Goal: Information Seeking & Learning: Learn about a topic

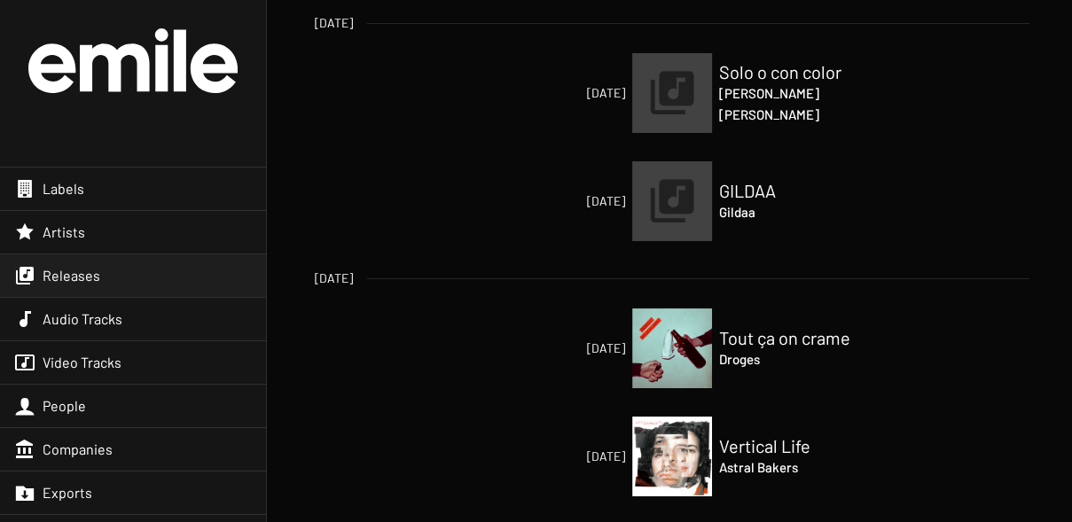
click at [216, 271] on div "Releases" at bounding box center [133, 276] width 266 height 43
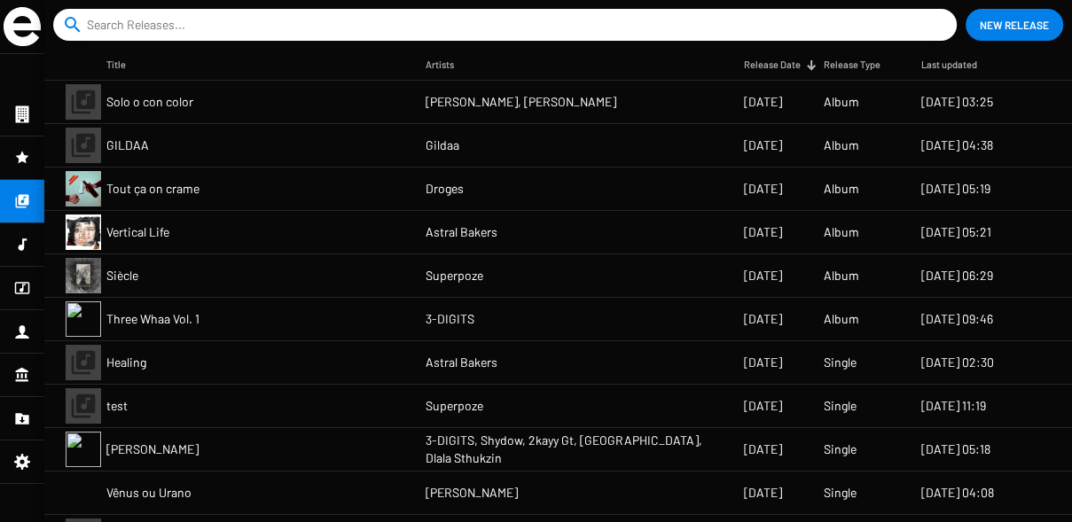
click at [265, 29] on input at bounding box center [508, 25] width 843 height 32
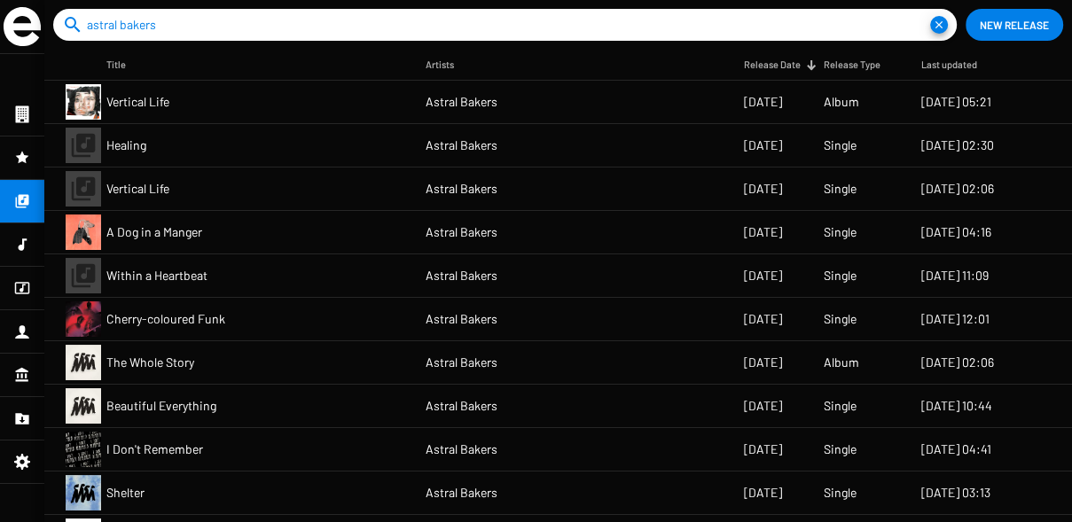
type input "astral bakers"
click at [153, 98] on span "Vertical Life" at bounding box center [137, 102] width 63 height 18
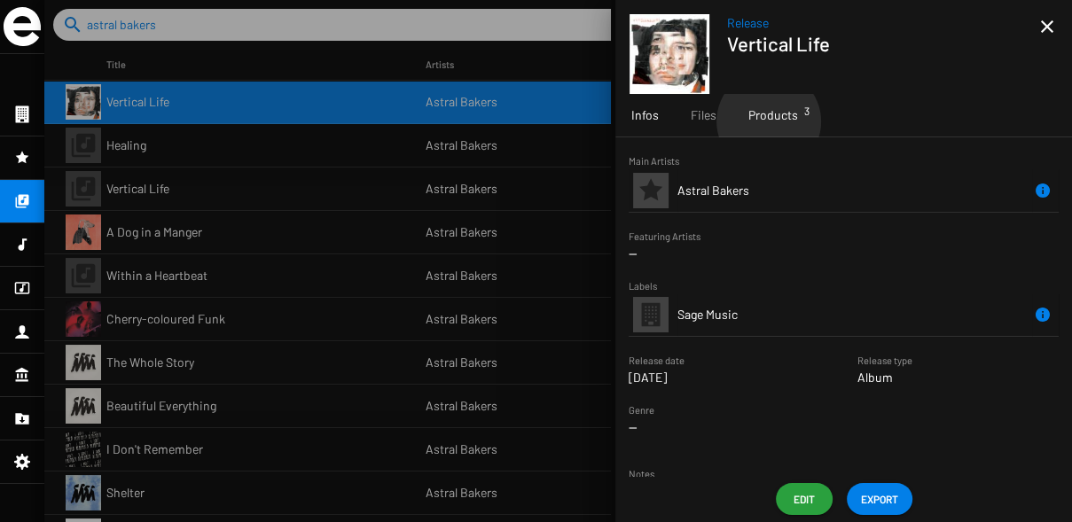
click at [767, 122] on span "Products 3" at bounding box center [774, 115] width 50 height 18
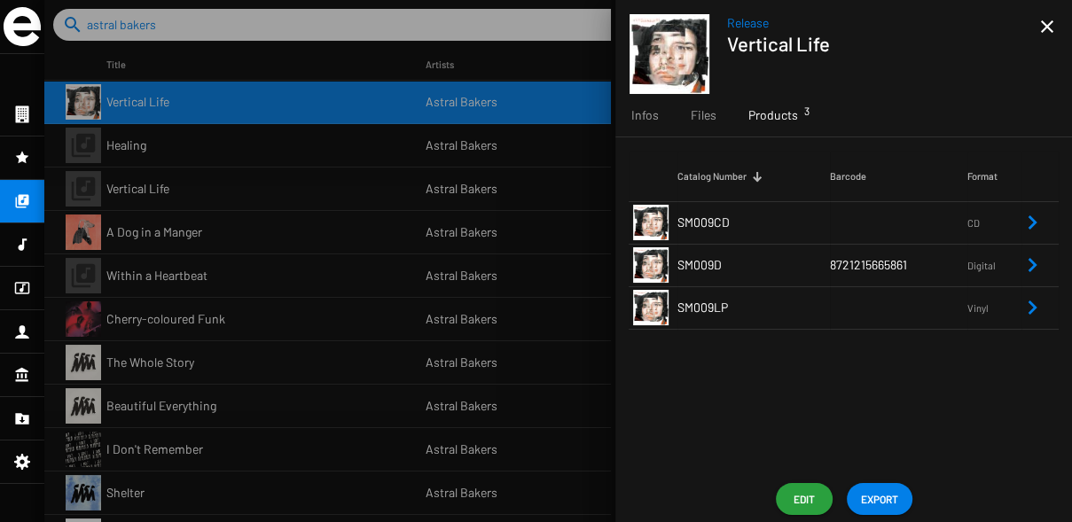
click at [1031, 223] on icon "Remove Reference" at bounding box center [1032, 222] width 21 height 21
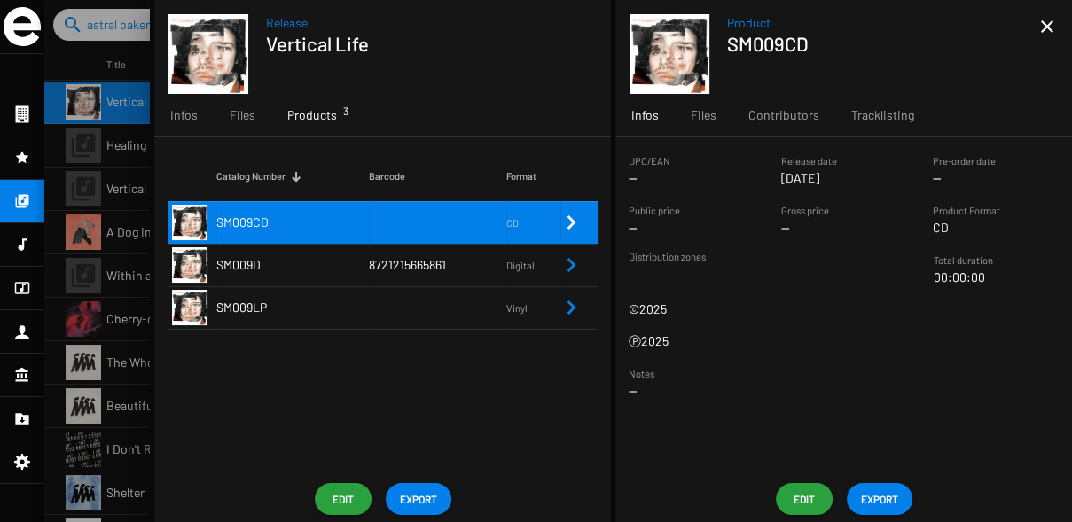
click at [578, 273] on icon "Remove Reference" at bounding box center [571, 265] width 21 height 21
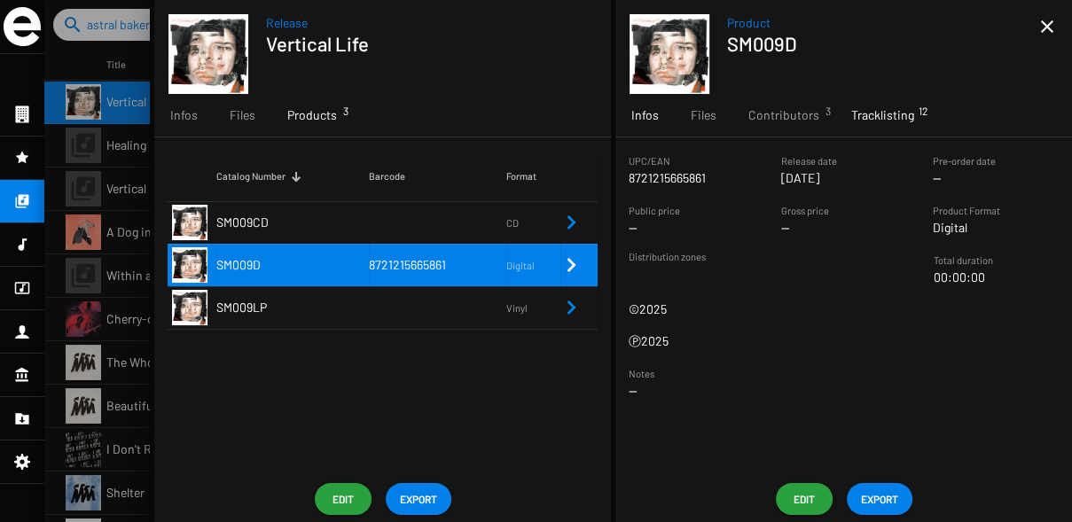
click at [878, 122] on span "Tracklisting 12" at bounding box center [882, 115] width 63 height 18
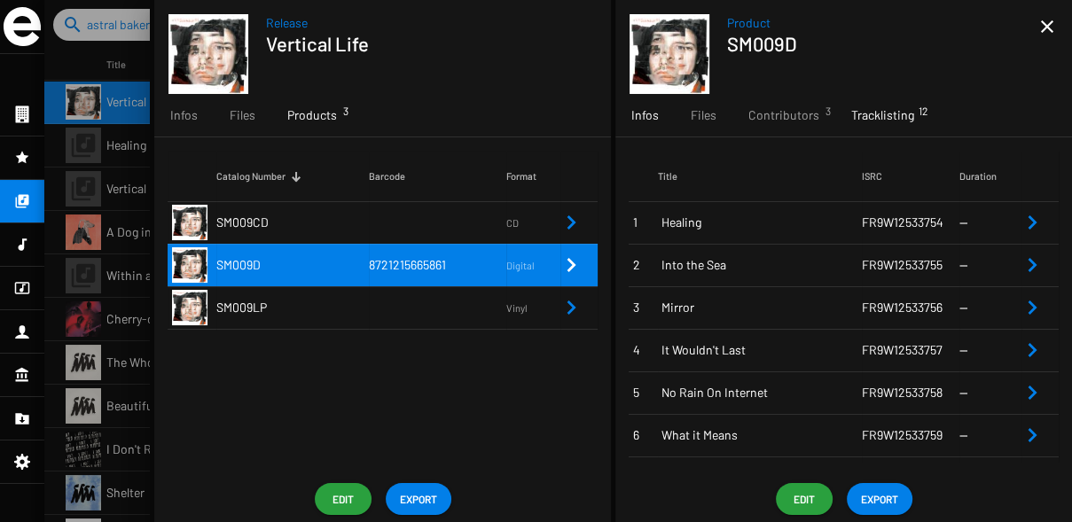
click at [657, 119] on div "Infos" at bounding box center [644, 115] width 59 height 43
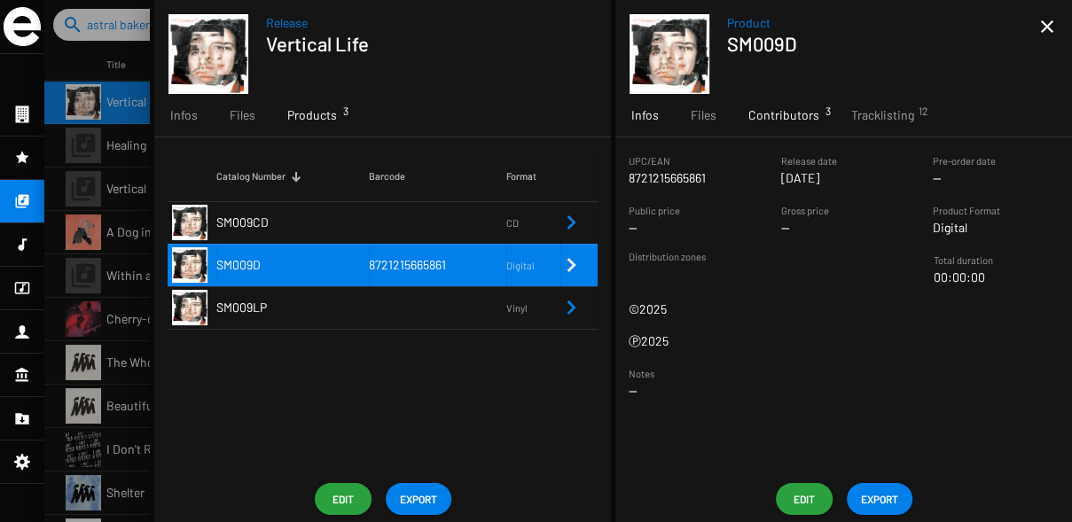
click at [792, 117] on span "Contributors 3" at bounding box center [784, 115] width 71 height 18
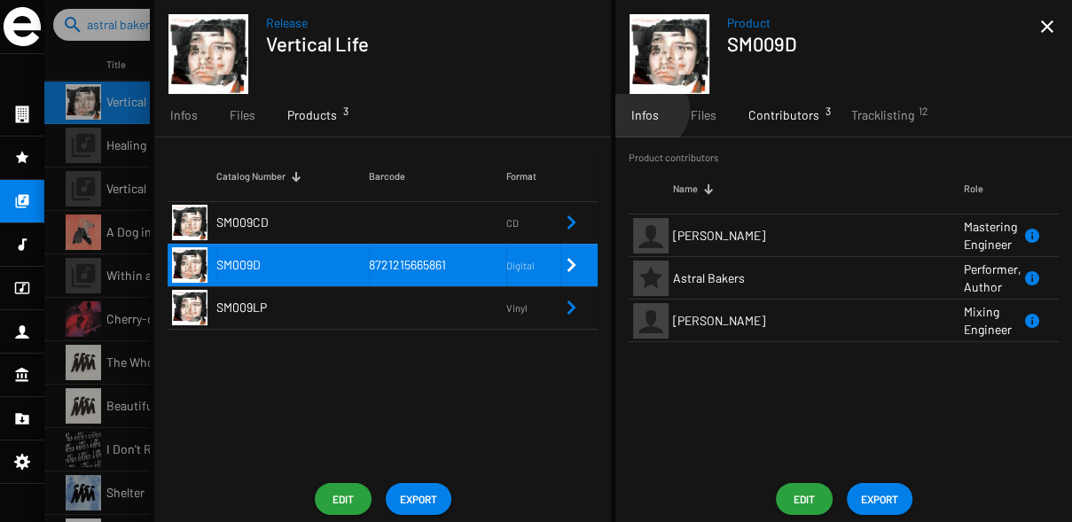
click at [647, 110] on span "Infos" at bounding box center [644, 115] width 27 height 18
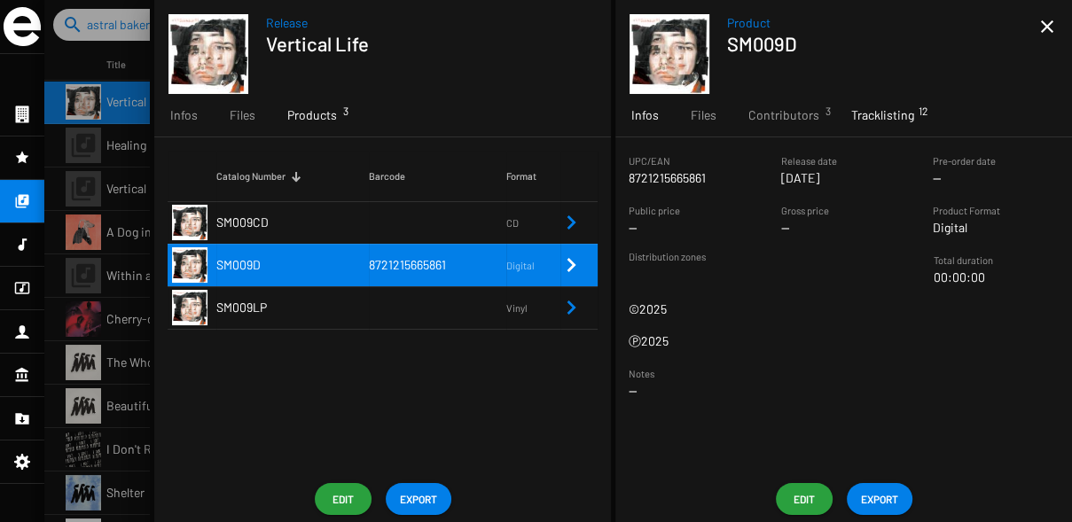
click at [880, 111] on span "Tracklisting 12" at bounding box center [882, 115] width 63 height 18
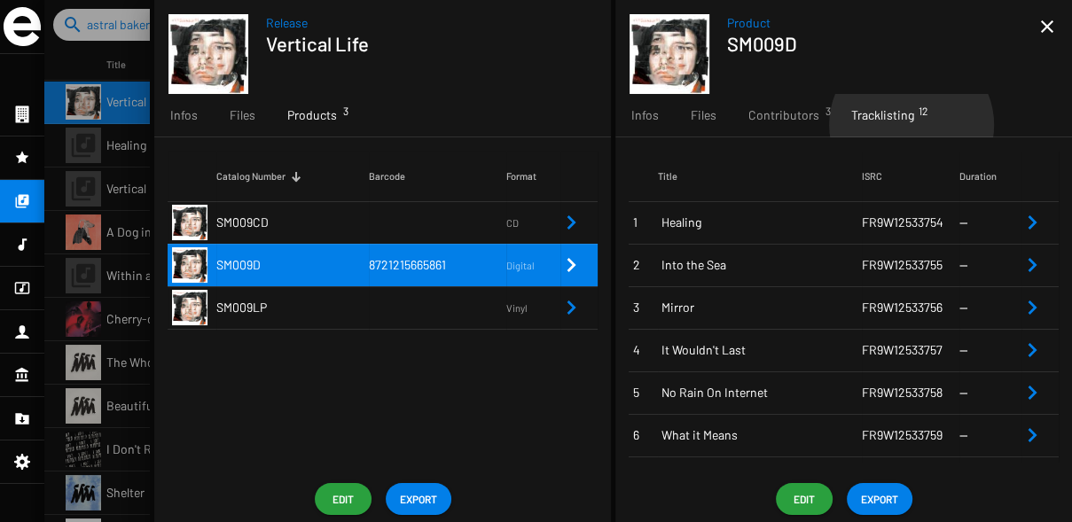
click at [907, 125] on div "Tracklisting 12" at bounding box center [882, 115] width 95 height 43
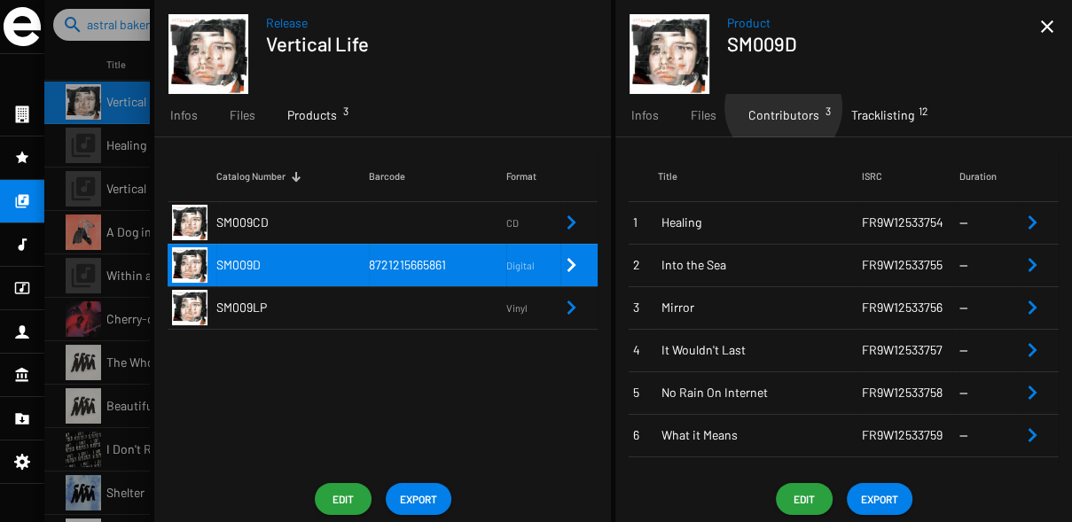
click at [782, 107] on span "Contributors 3" at bounding box center [784, 115] width 71 height 18
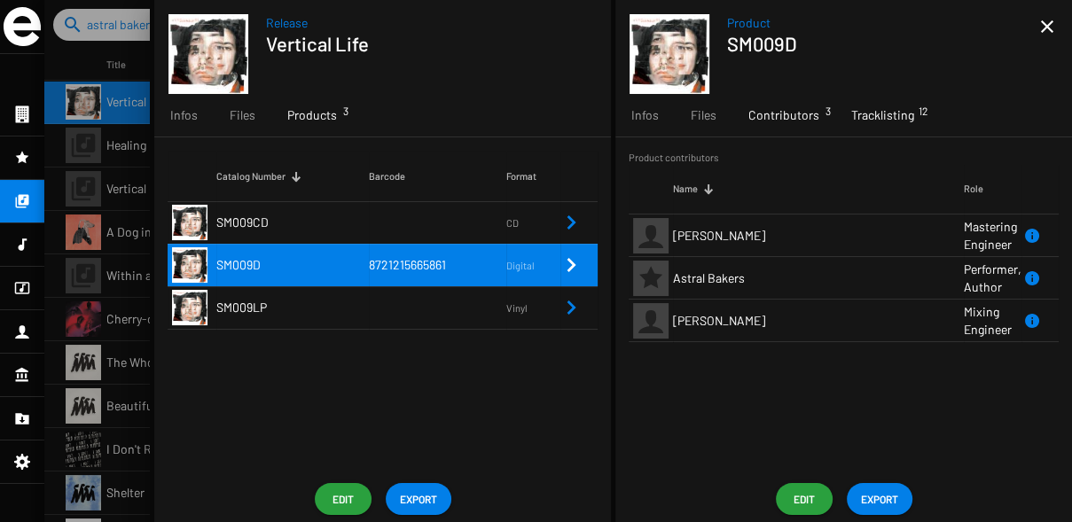
click at [852, 132] on div "Tracklisting 12" at bounding box center [882, 115] width 95 height 43
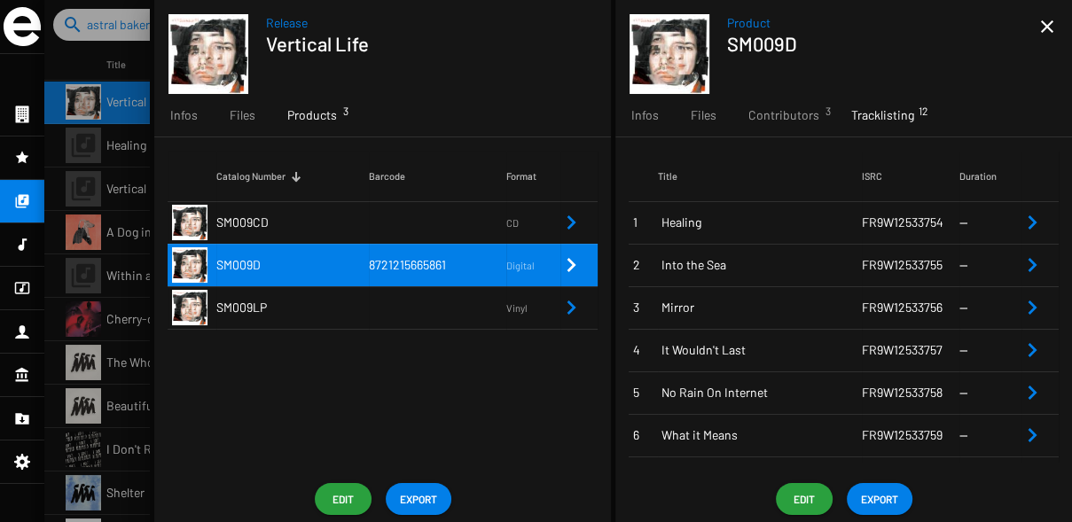
click at [1032, 226] on icon "Remove Reference" at bounding box center [1032, 222] width 21 height 21
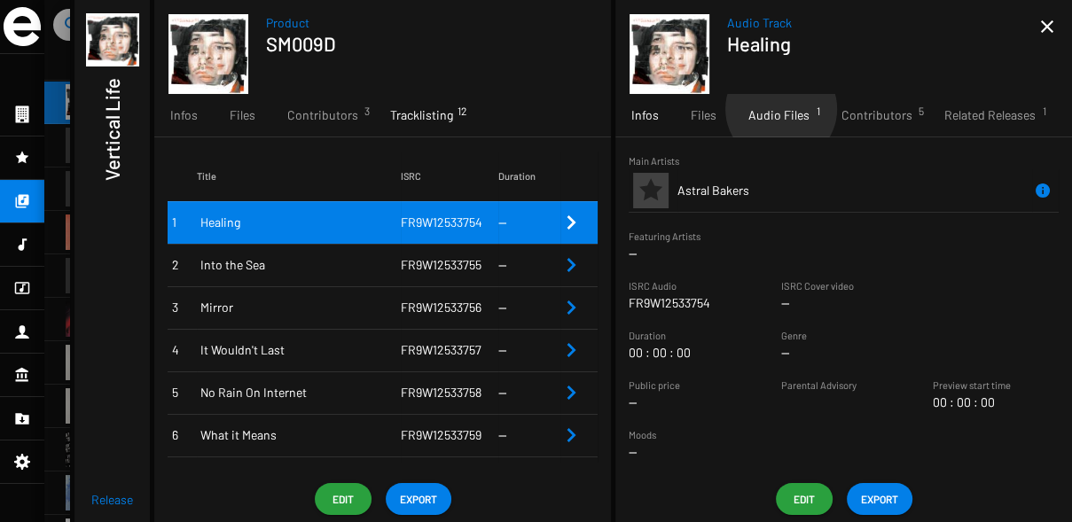
click at [780, 109] on span "Audio Files 1" at bounding box center [779, 115] width 61 height 18
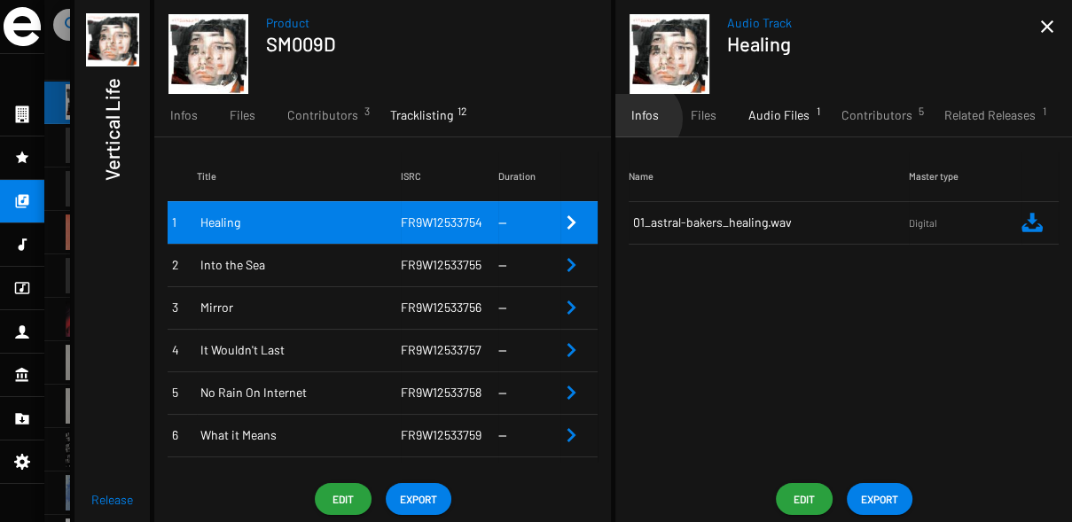
click at [643, 119] on span "Infos" at bounding box center [644, 115] width 27 height 18
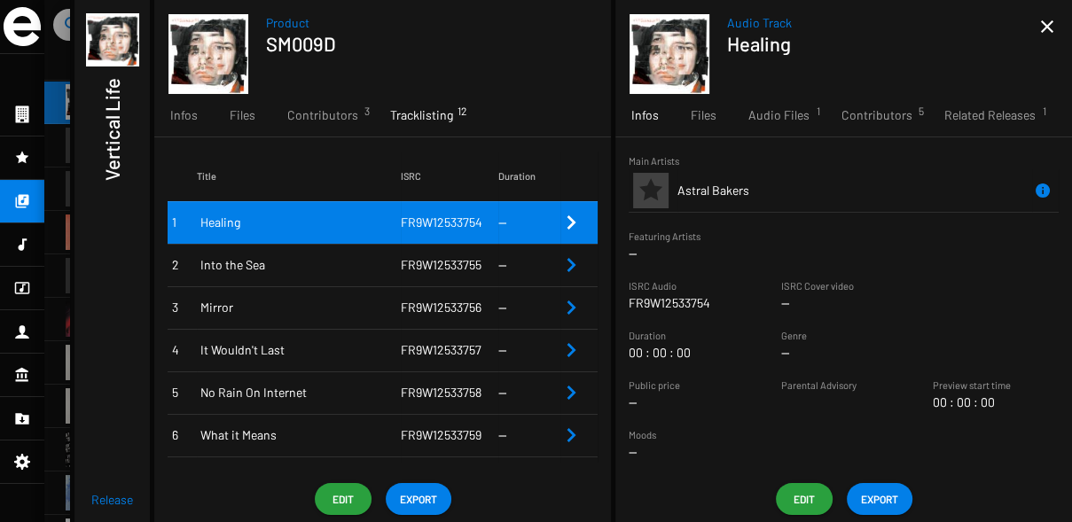
click at [1049, 33] on mat-icon "close" at bounding box center [1047, 26] width 21 height 21
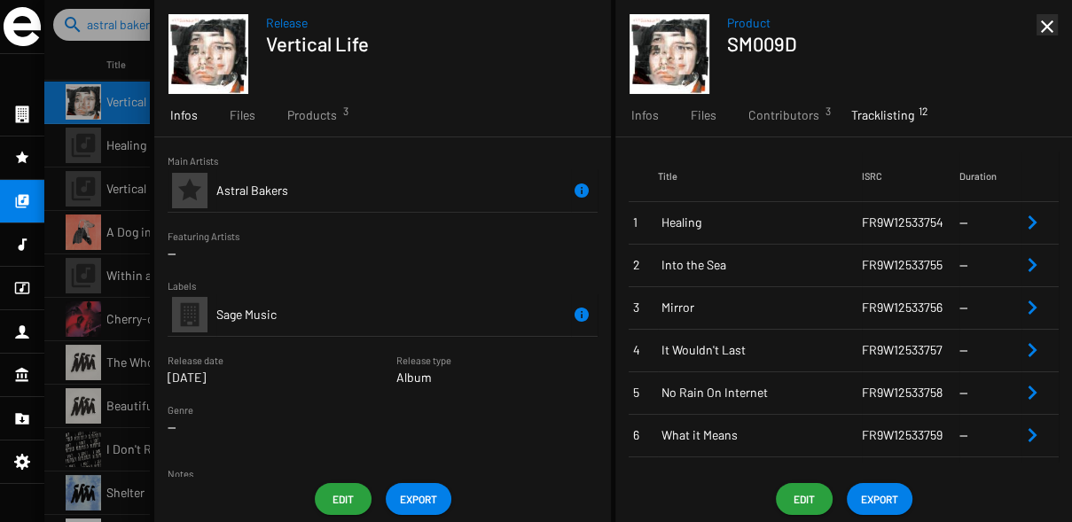
click at [1049, 33] on mat-icon "close" at bounding box center [1047, 26] width 21 height 21
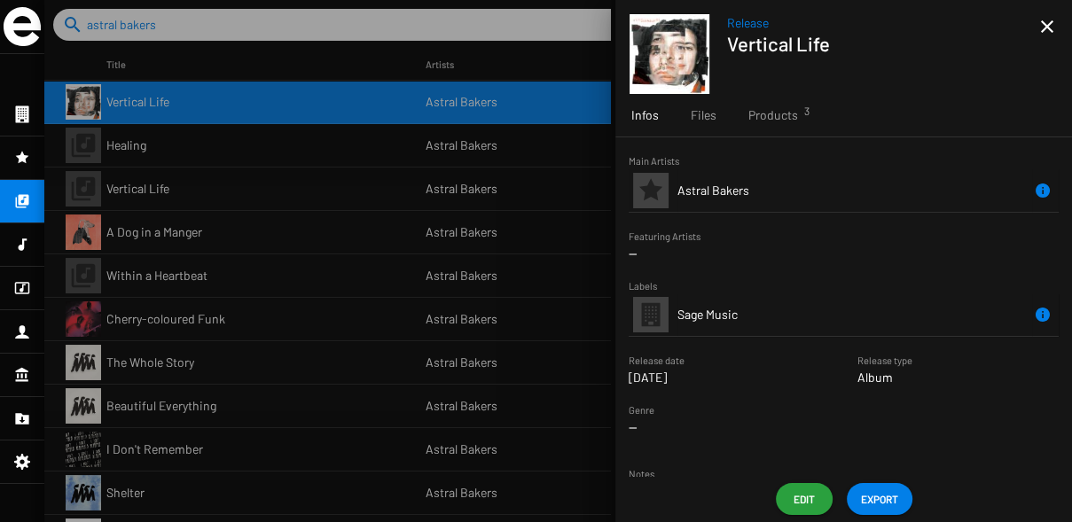
click at [1049, 33] on mat-icon "close" at bounding box center [1047, 26] width 21 height 21
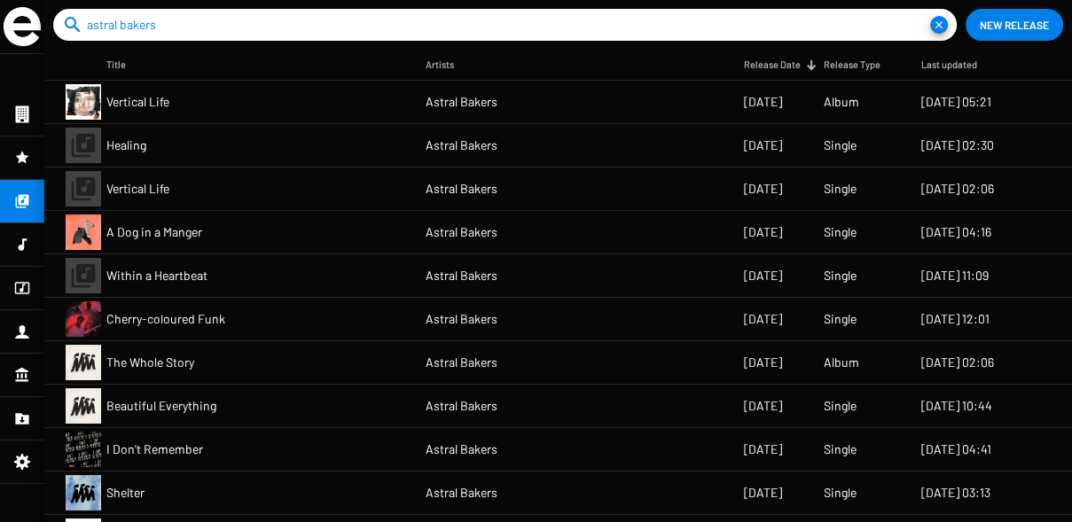
click at [297, 86] on mat-cell "Vertical Life" at bounding box center [265, 102] width 319 height 43
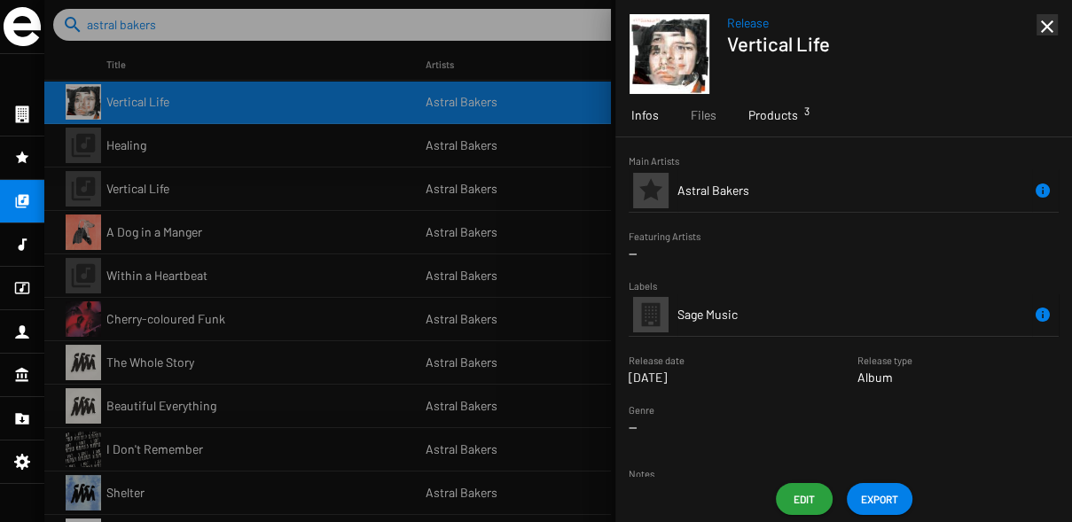
click at [765, 122] on span "Products 3" at bounding box center [774, 115] width 50 height 18
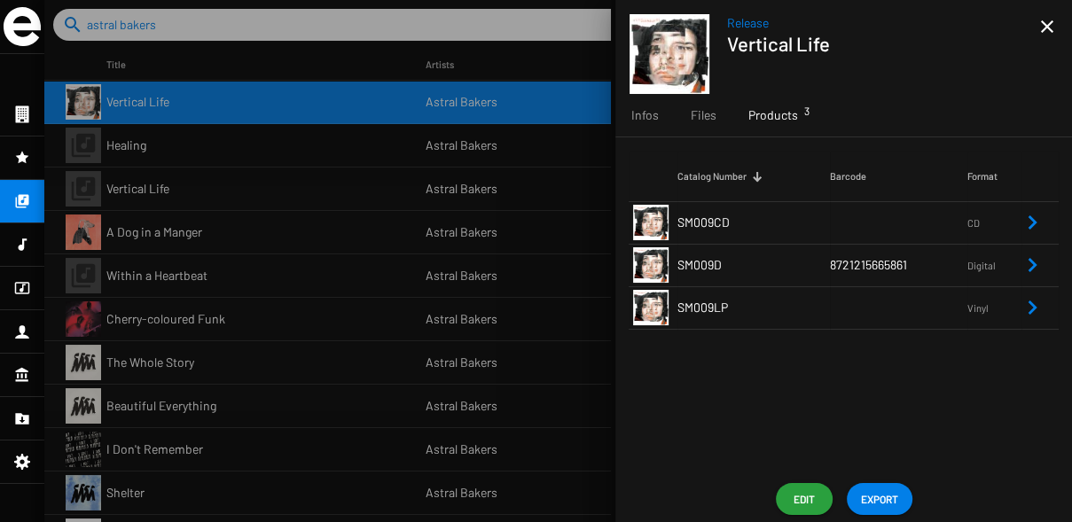
click at [1038, 231] on icon "Remove Reference" at bounding box center [1032, 222] width 21 height 21
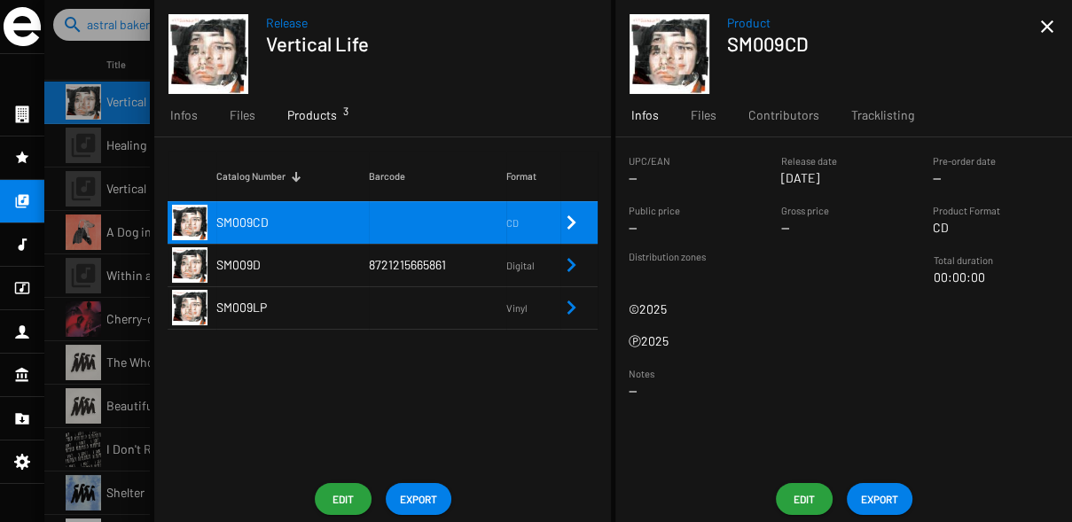
click at [571, 268] on icon "Remove Reference" at bounding box center [572, 265] width 9 height 14
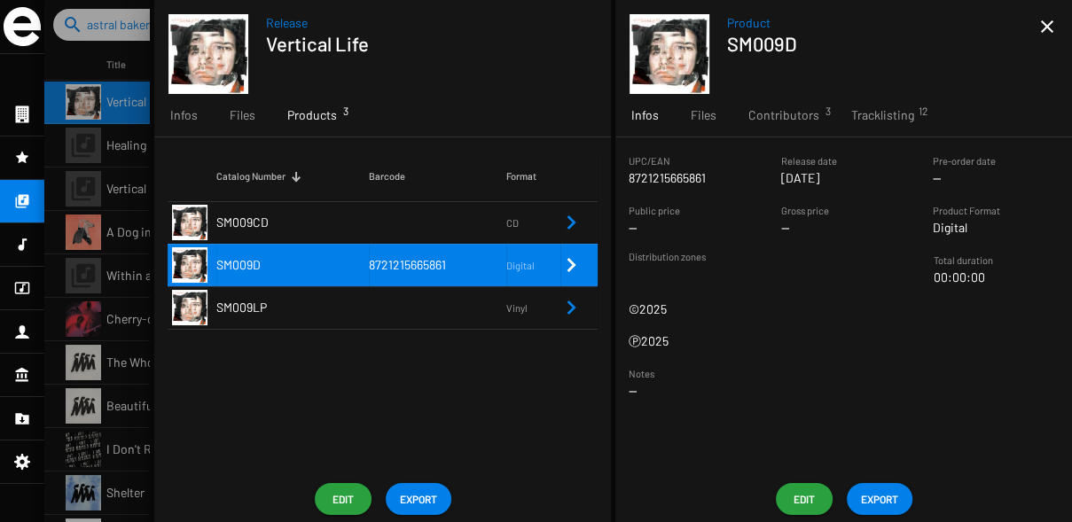
click at [650, 114] on span "Infos" at bounding box center [644, 115] width 27 height 18
click at [857, 119] on span "Tracklisting 12" at bounding box center [882, 115] width 63 height 18
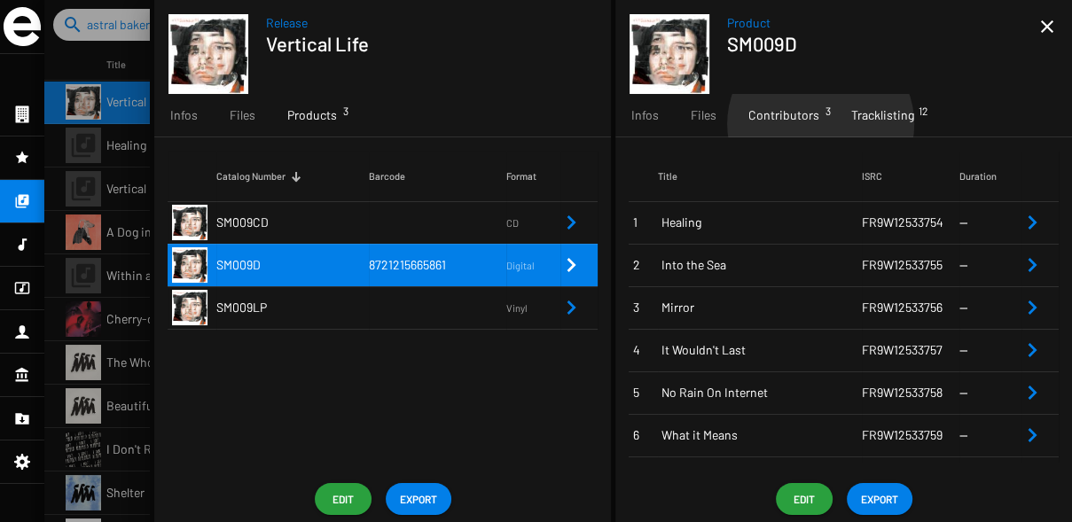
click at [819, 124] on div "Contributors 3" at bounding box center [784, 115] width 103 height 43
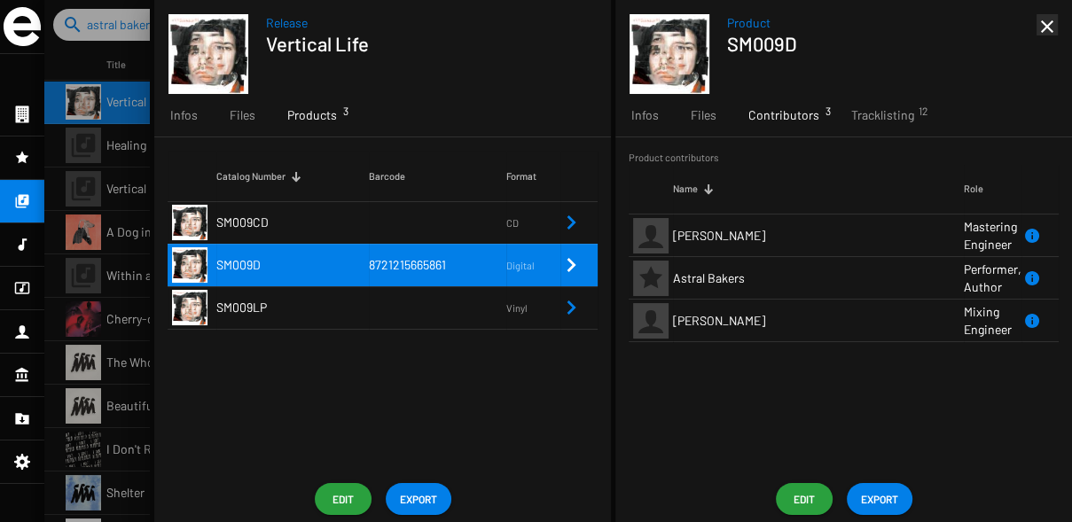
click at [1045, 26] on mat-icon "close" at bounding box center [1047, 26] width 21 height 21
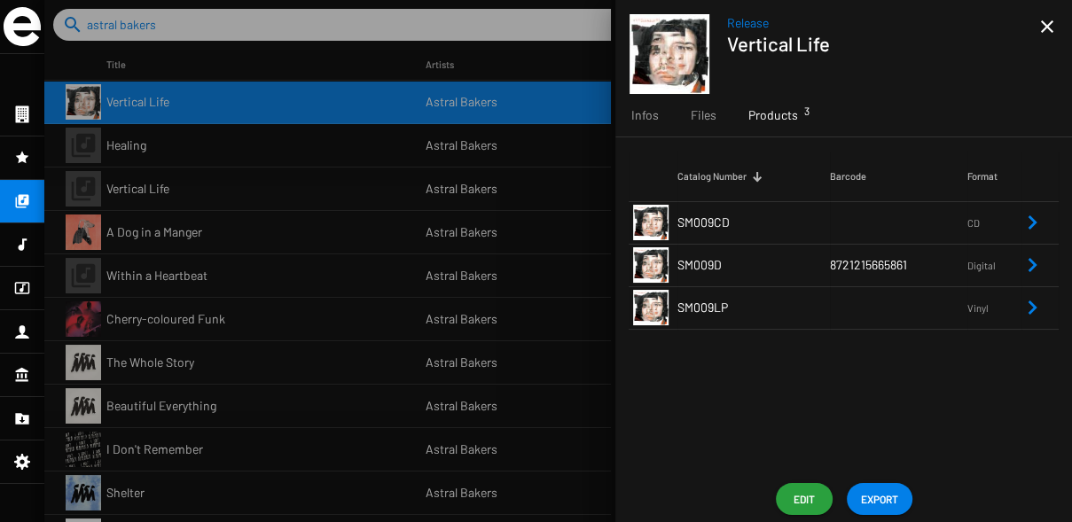
click at [1045, 26] on mat-icon "close" at bounding box center [1047, 26] width 21 height 21
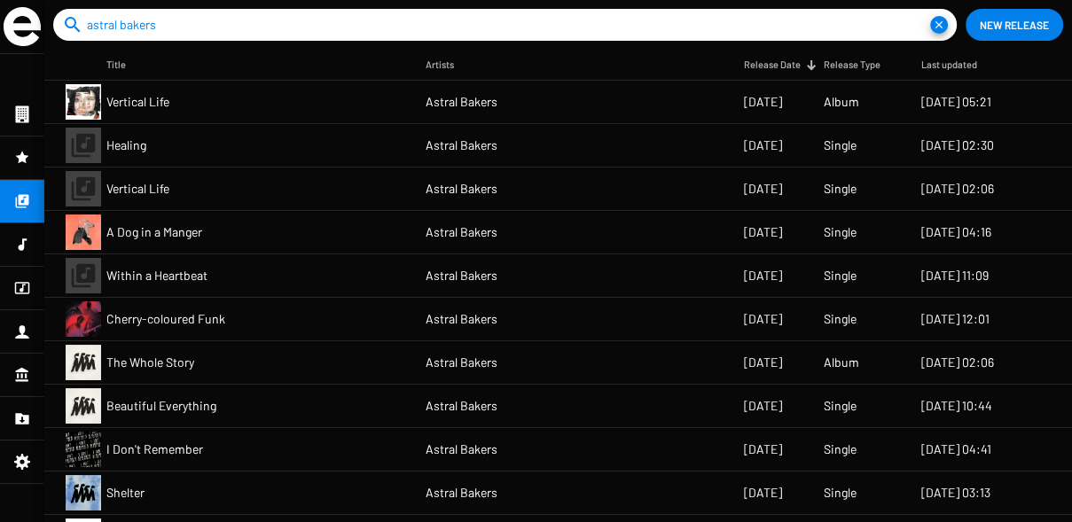
click at [508, 103] on mat-cell "Astral Bakers" at bounding box center [585, 102] width 319 height 43
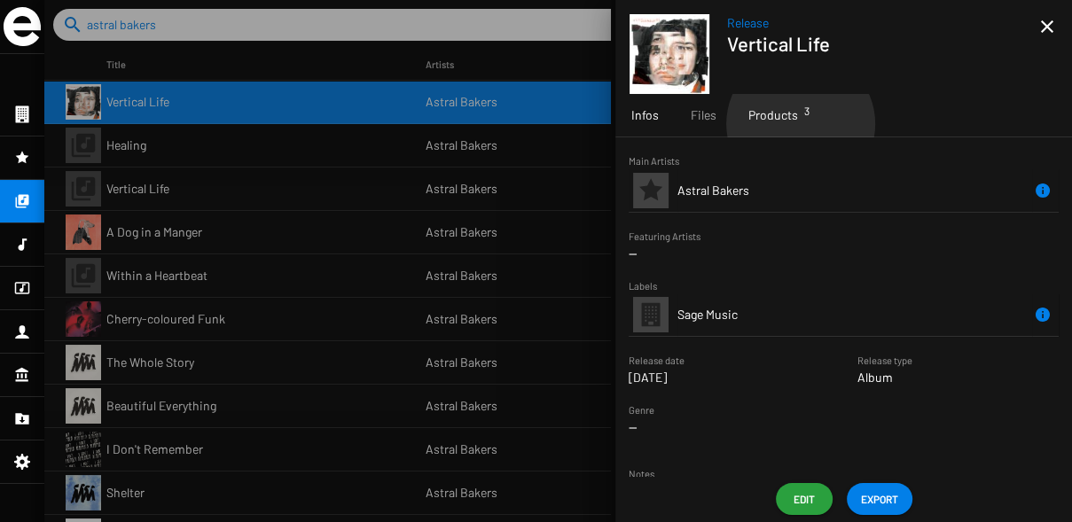
click at [799, 124] on div "Products 3" at bounding box center [774, 115] width 82 height 43
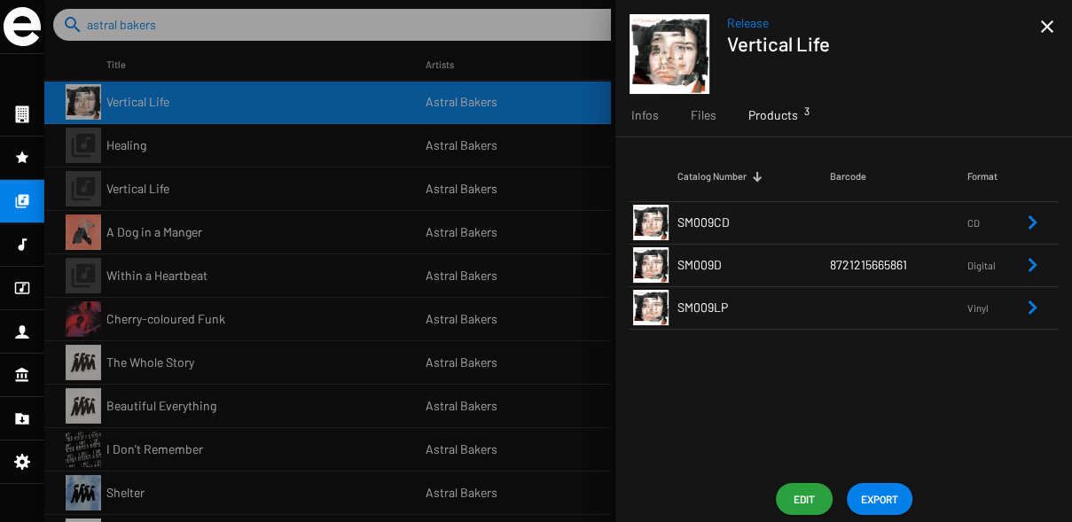
click at [483, 417] on div at bounding box center [558, 261] width 1028 height 522
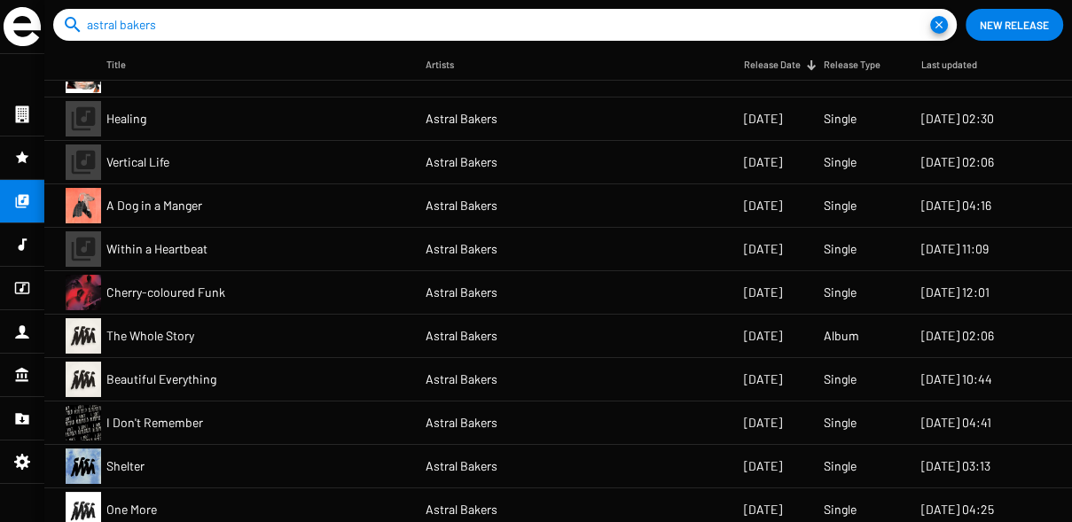
scroll to position [34, 0]
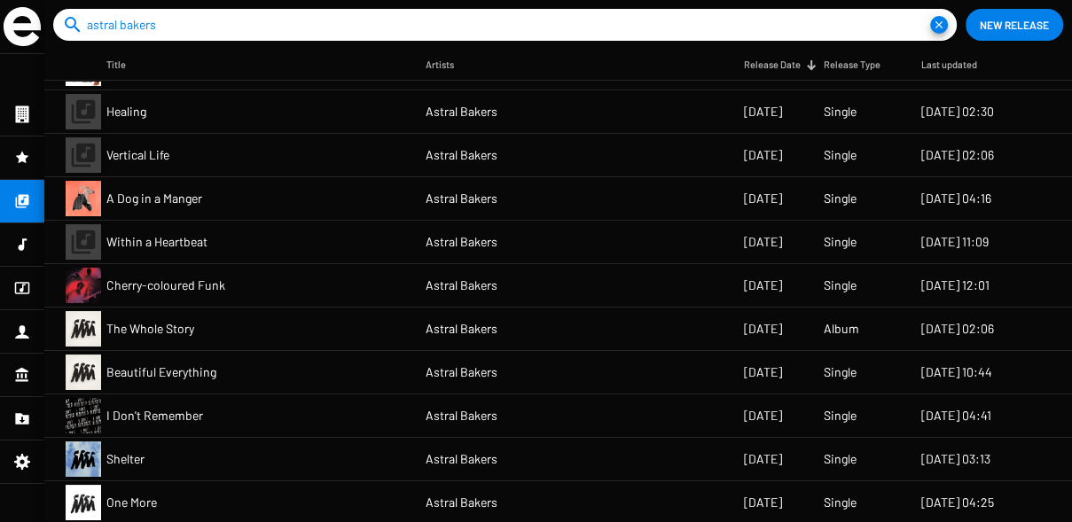
click at [938, 25] on mat-icon "close" at bounding box center [939, 25] width 18 height 18
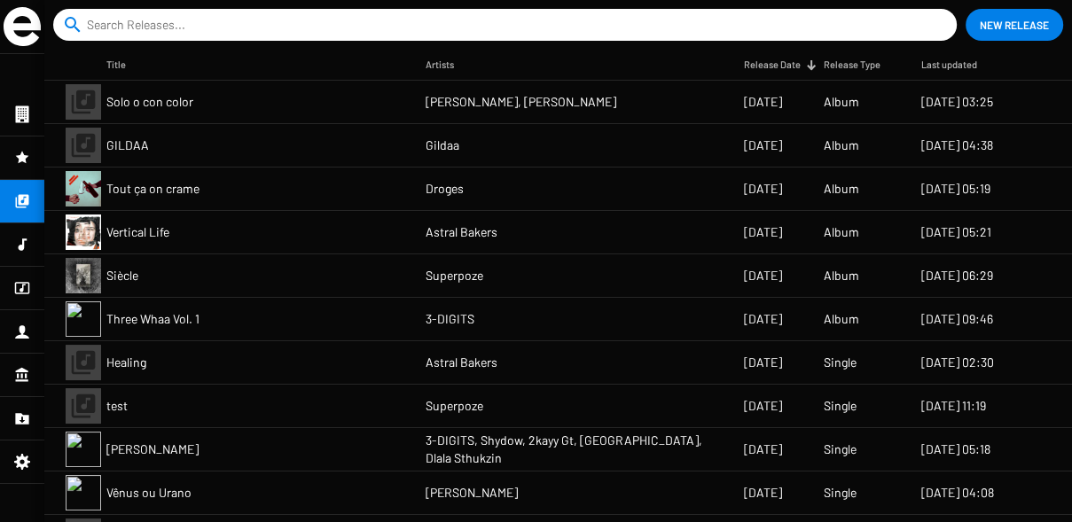
click at [21, 112] on icon at bounding box center [22, 114] width 16 height 21
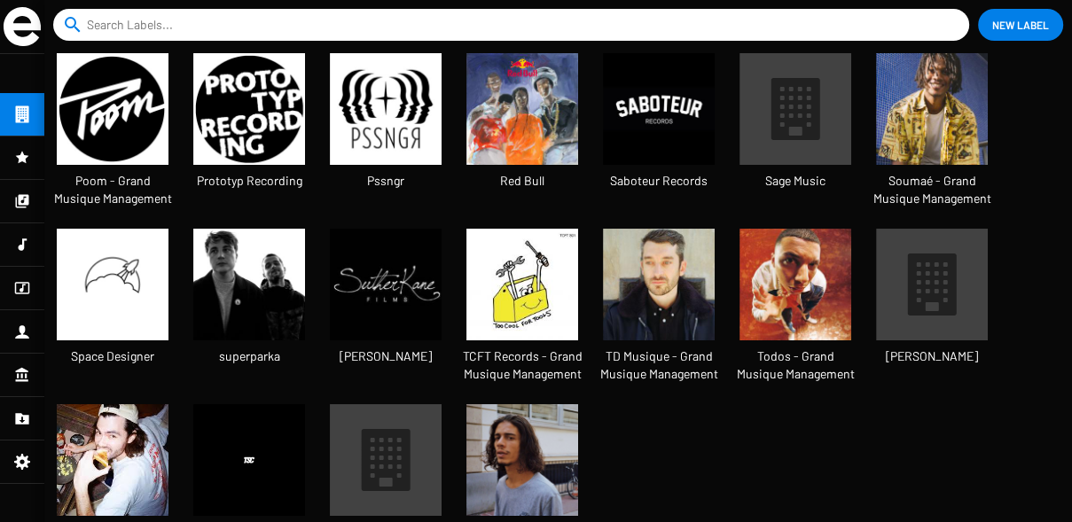
click at [22, 286] on icon at bounding box center [22, 288] width 15 height 12
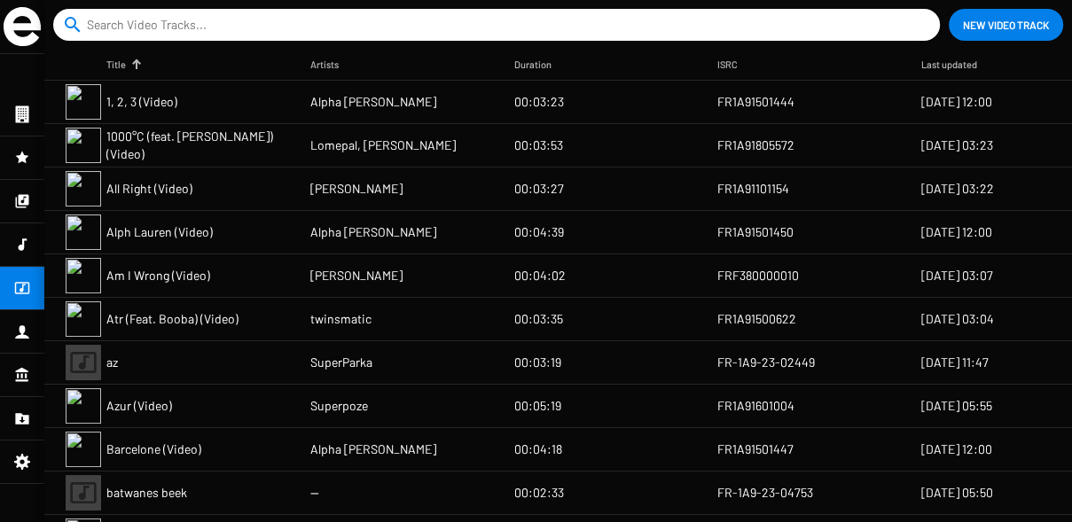
click at [957, 67] on div "Last updated" at bounding box center [949, 65] width 56 height 18
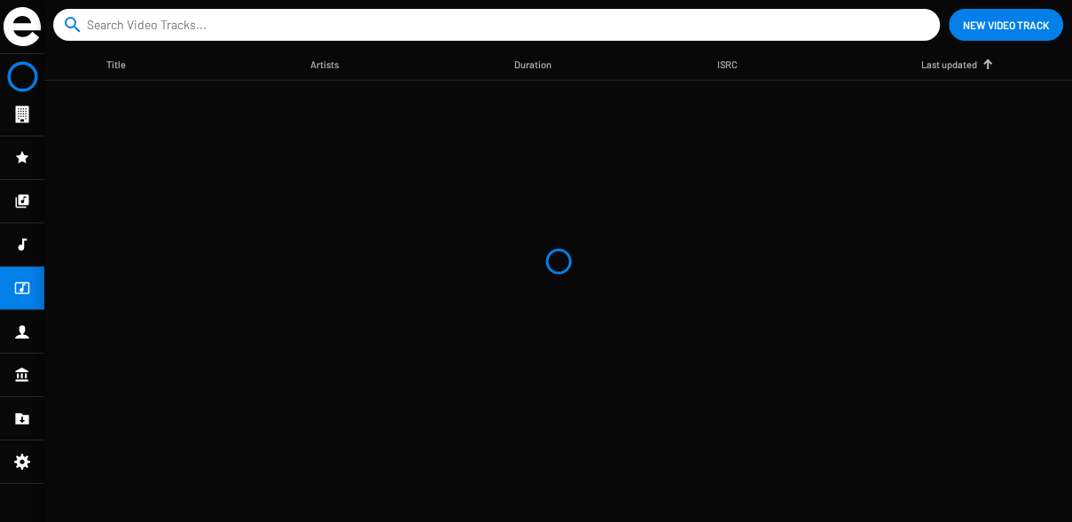
click at [957, 66] on div "Last updated" at bounding box center [949, 65] width 56 height 18
